Goal: Entertainment & Leisure: Browse casually

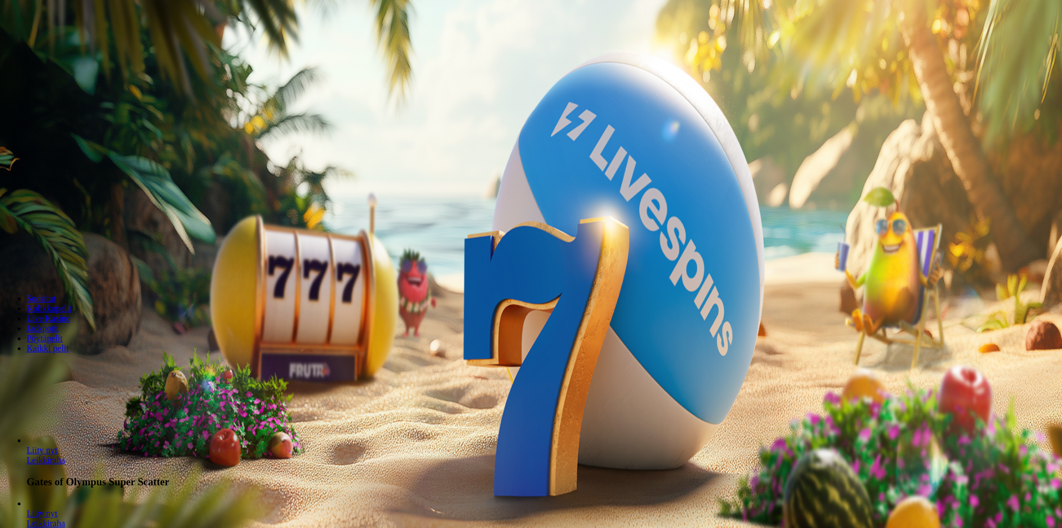
click at [69, 44] on span "Kirjaudu" at bounding box center [76, 40] width 27 height 8
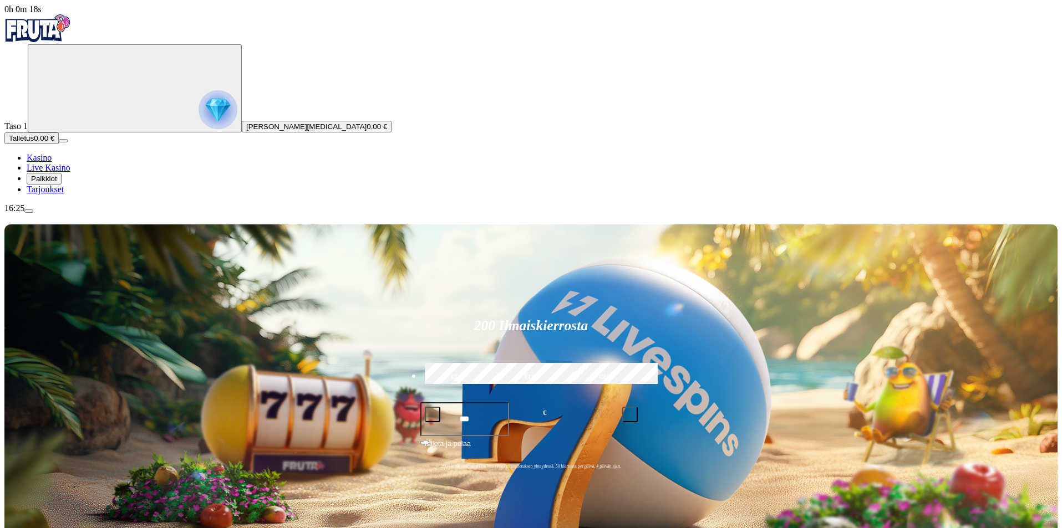
click at [57, 183] on span "Palkkiot" at bounding box center [44, 179] width 26 height 8
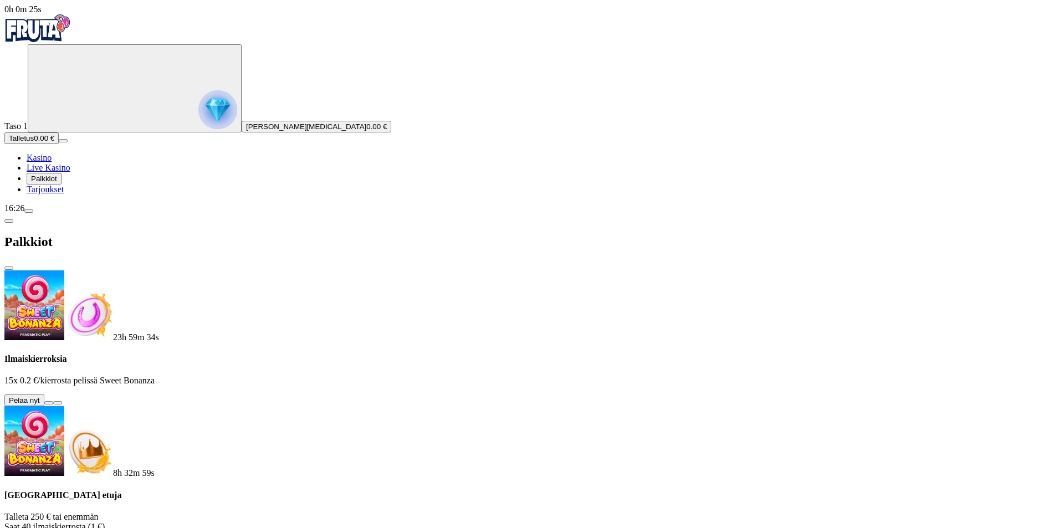
click at [53, 401] on button at bounding box center [48, 402] width 9 height 3
